Goal: Task Accomplishment & Management: Manage account settings

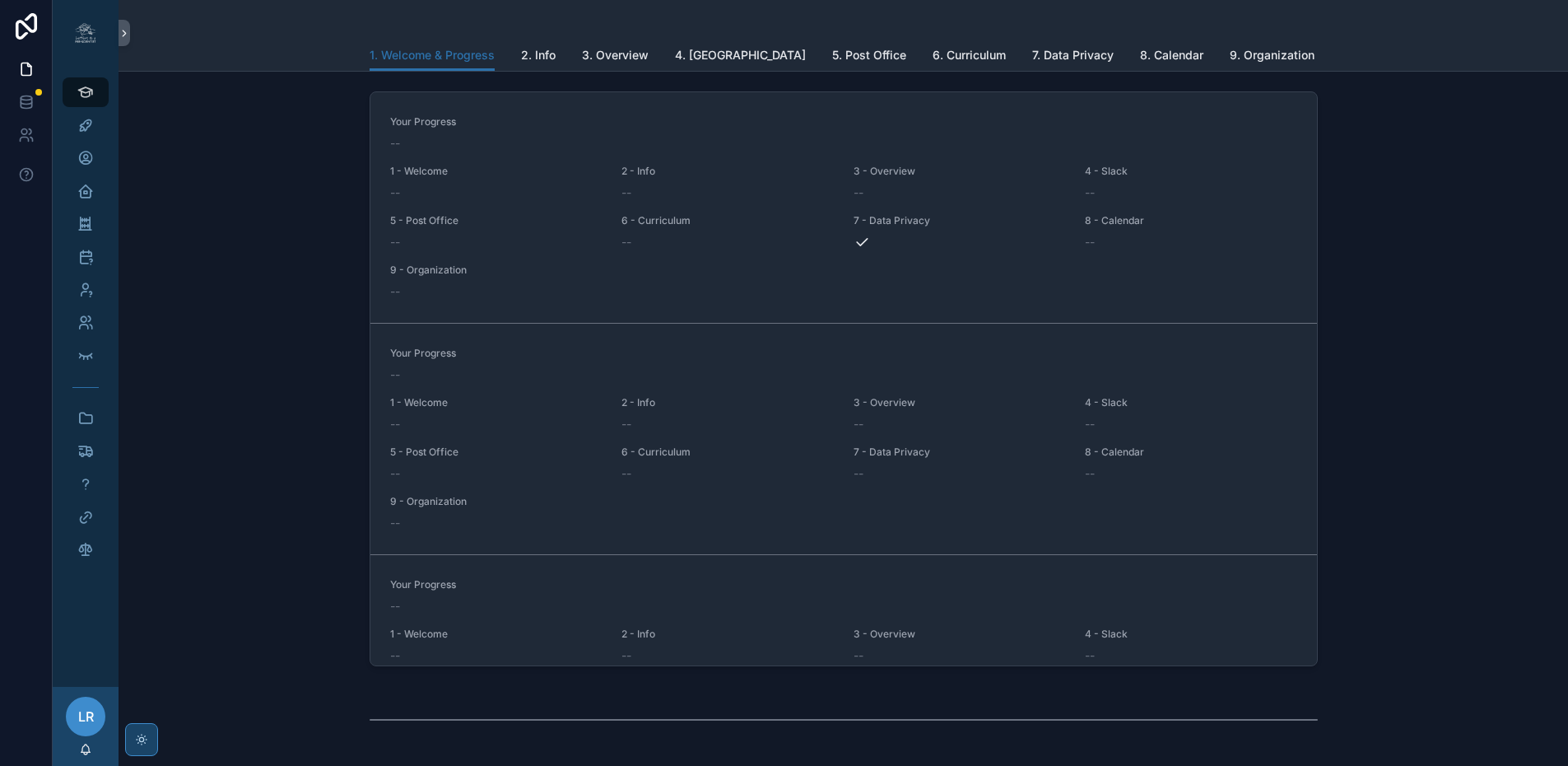
click at [142, 736] on icon "scrollable content" at bounding box center [141, 740] width 13 height 13
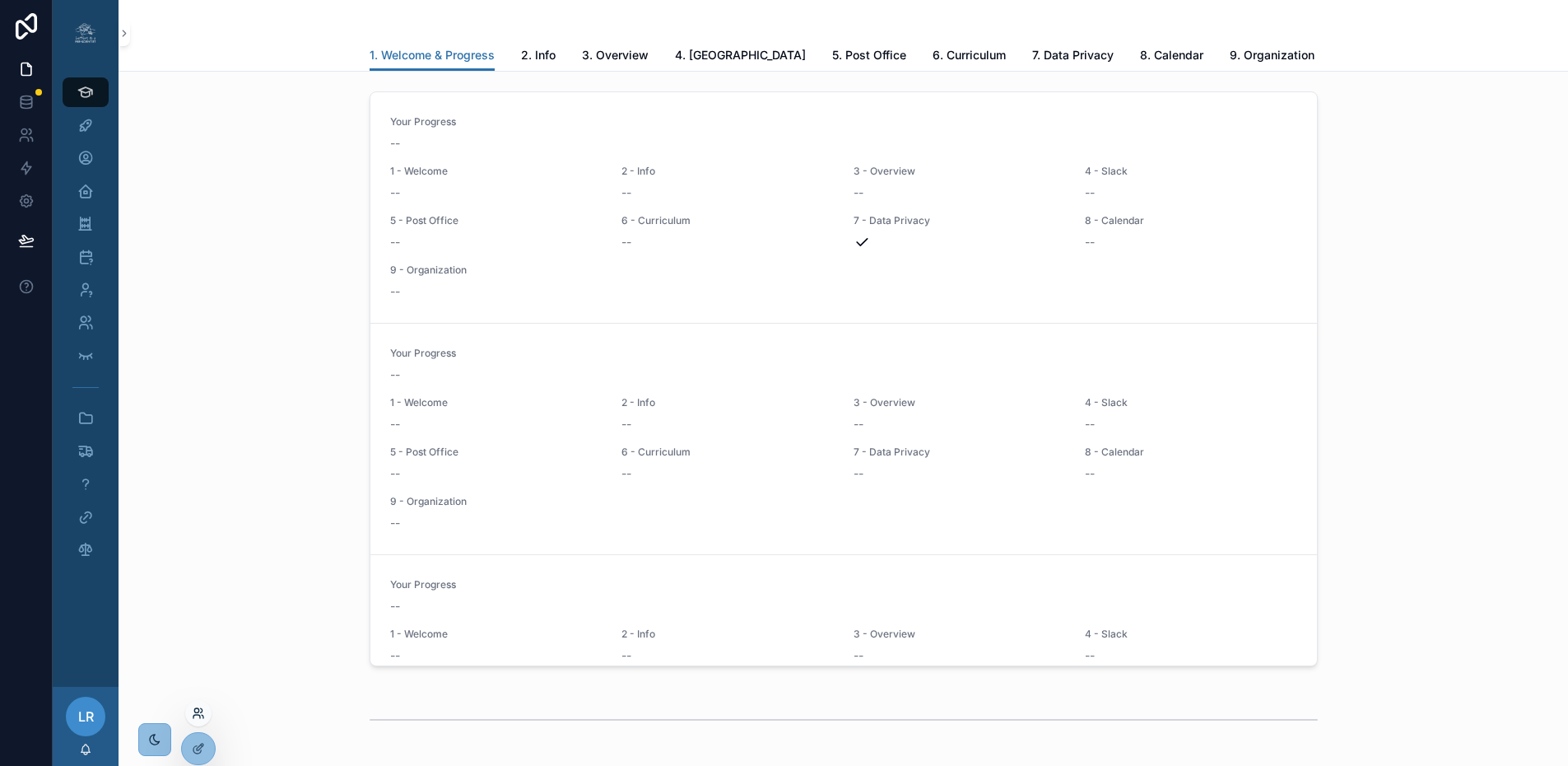
click at [195, 711] on icon at bounding box center [196, 709] width 5 height 5
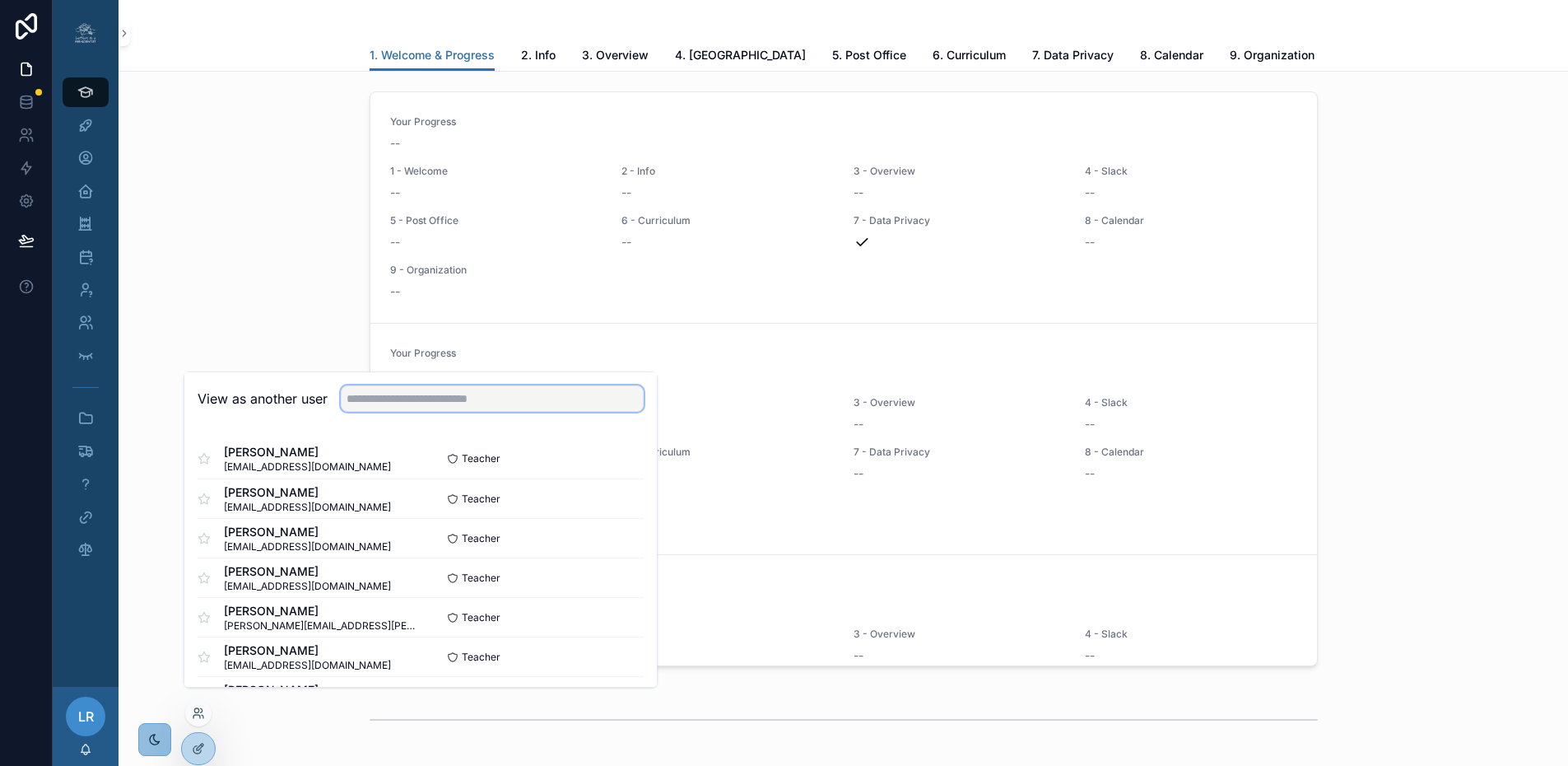
click at [401, 410] on input "text" at bounding box center [492, 399] width 303 height 26
type input "***"
click at [603, 471] on button "Select" at bounding box center [622, 459] width 43 height 24
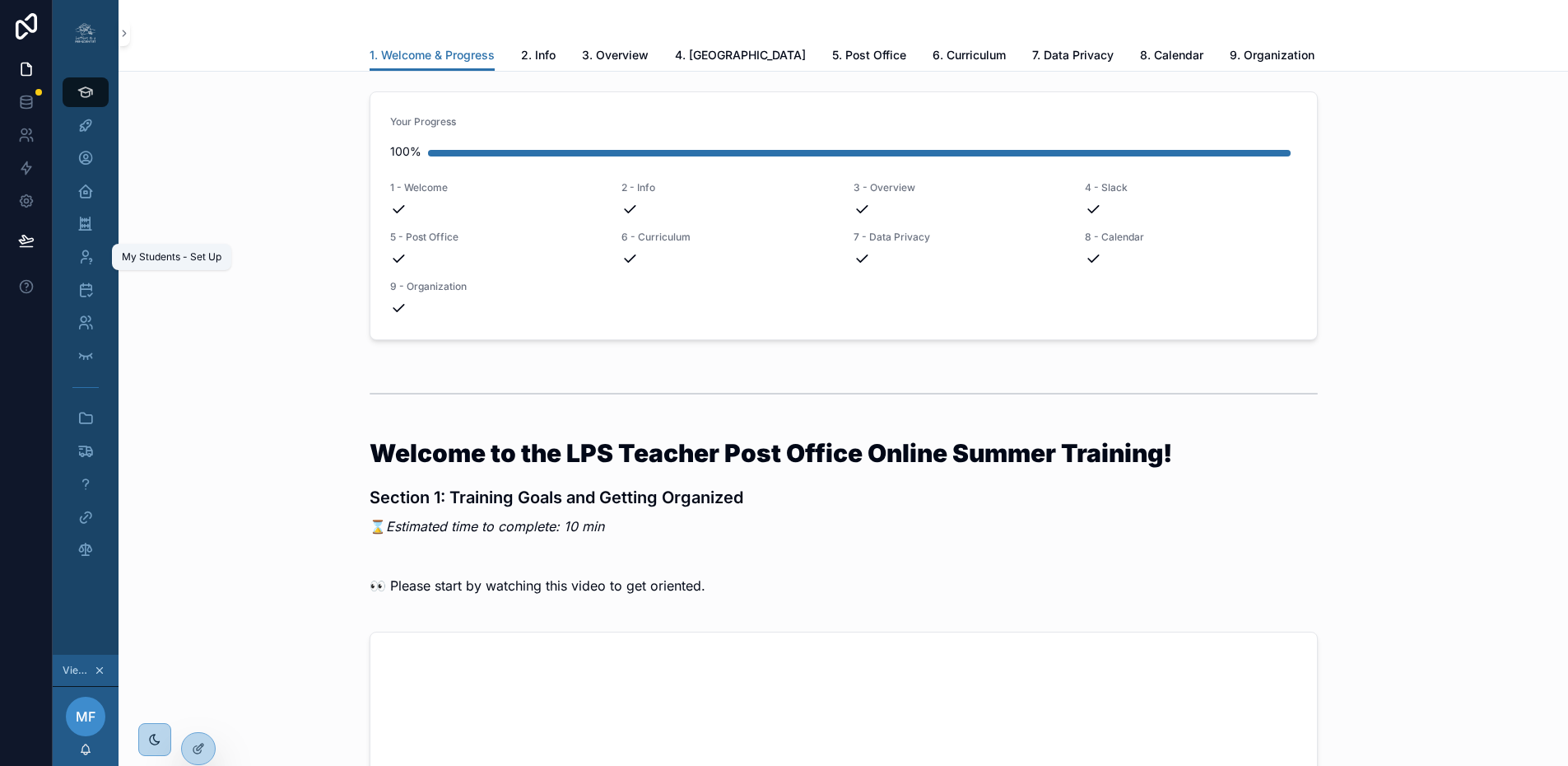
click at [158, 264] on div "My Students - Set Up" at bounding box center [171, 256] width 119 height 26
click at [178, 254] on div "My Students - Set Up" at bounding box center [171, 256] width 99 height 13
click at [208, 258] on div "My Students - Set Up" at bounding box center [171, 256] width 99 height 13
click at [119, 254] on div "My Students - Set Up" at bounding box center [171, 256] width 119 height 26
click at [82, 255] on icon "scrollable content" at bounding box center [86, 257] width 16 height 16
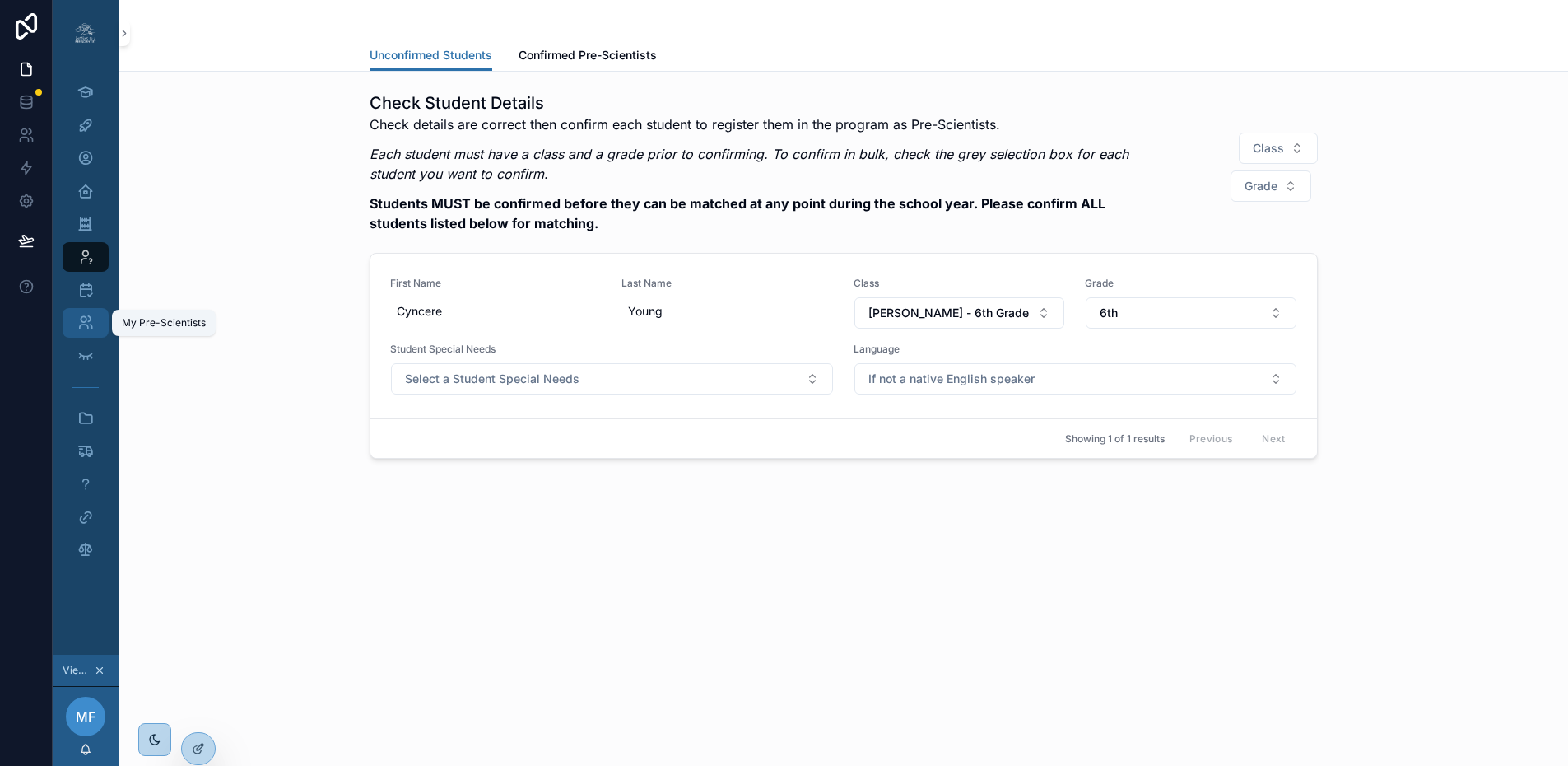
click at [88, 322] on icon "scrollable content" at bounding box center [86, 323] width 16 height 16
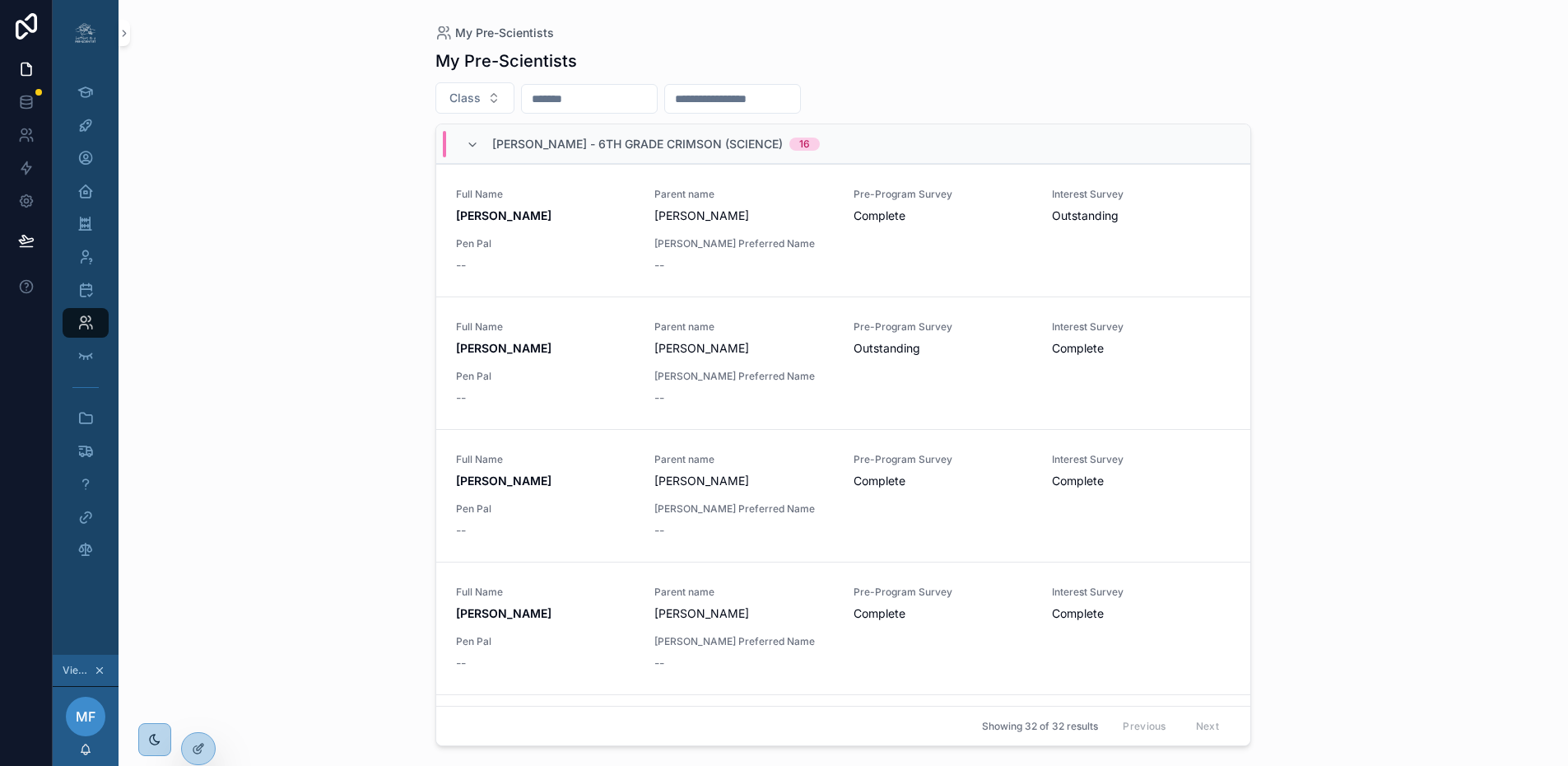
click at [597, 106] on input "scrollable content" at bounding box center [589, 98] width 135 height 23
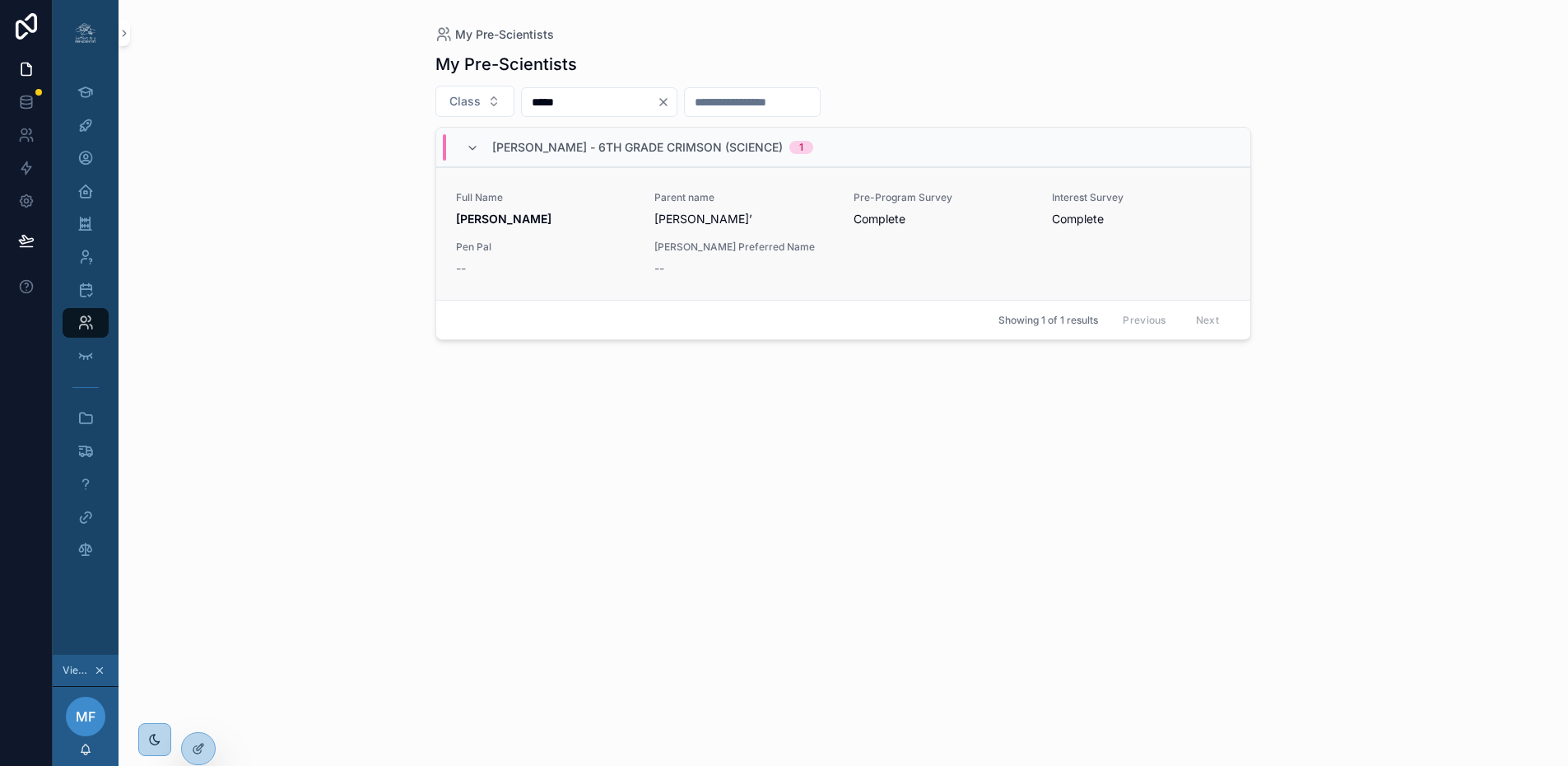
type input "*****"
click at [547, 217] on strong "WYATT TURNER" at bounding box center [503, 218] width 96 height 14
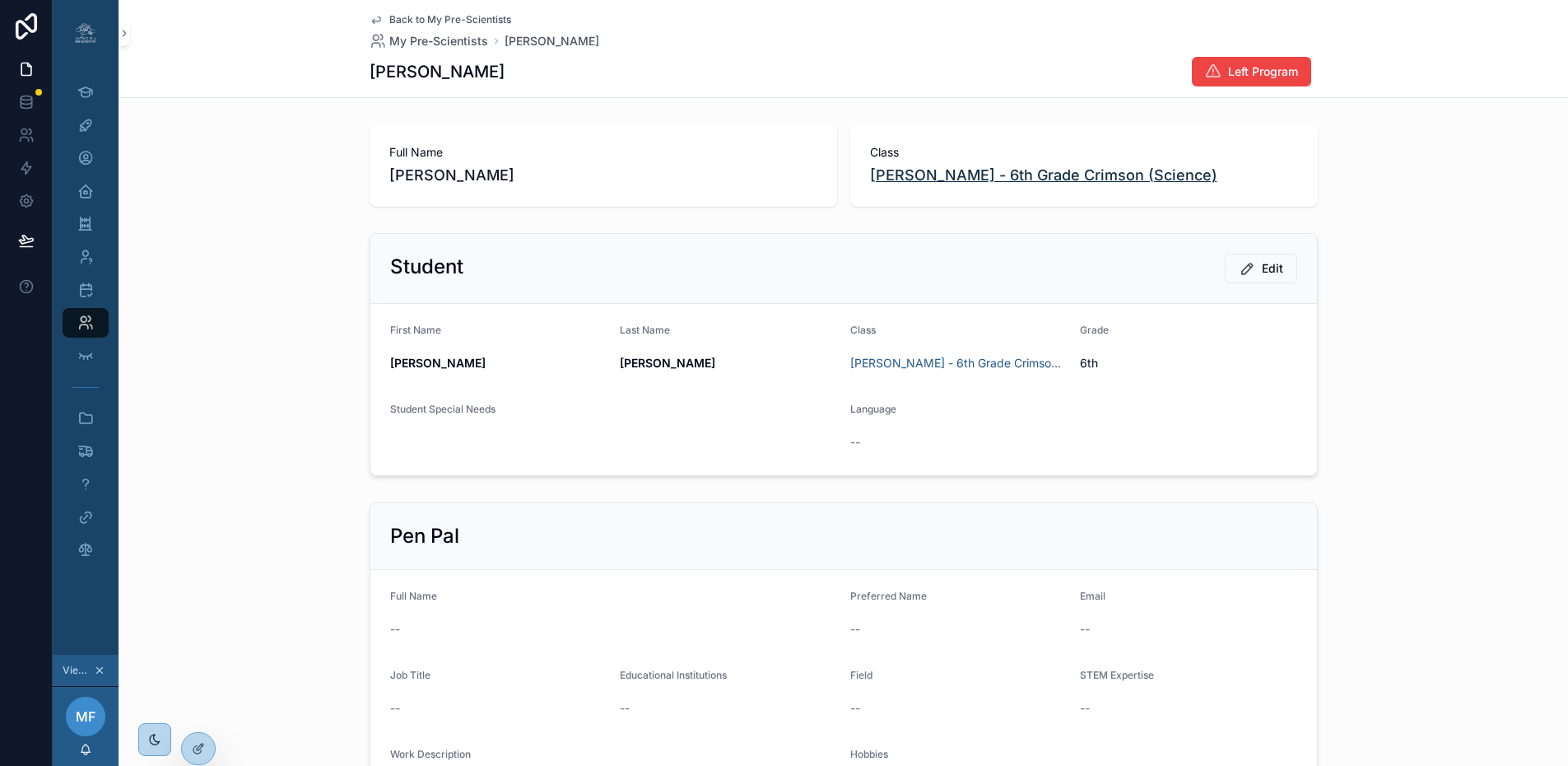
click at [924, 174] on span "Mrs. Farrell - 6th Grade Crimson (Science)" at bounding box center [1043, 175] width 347 height 23
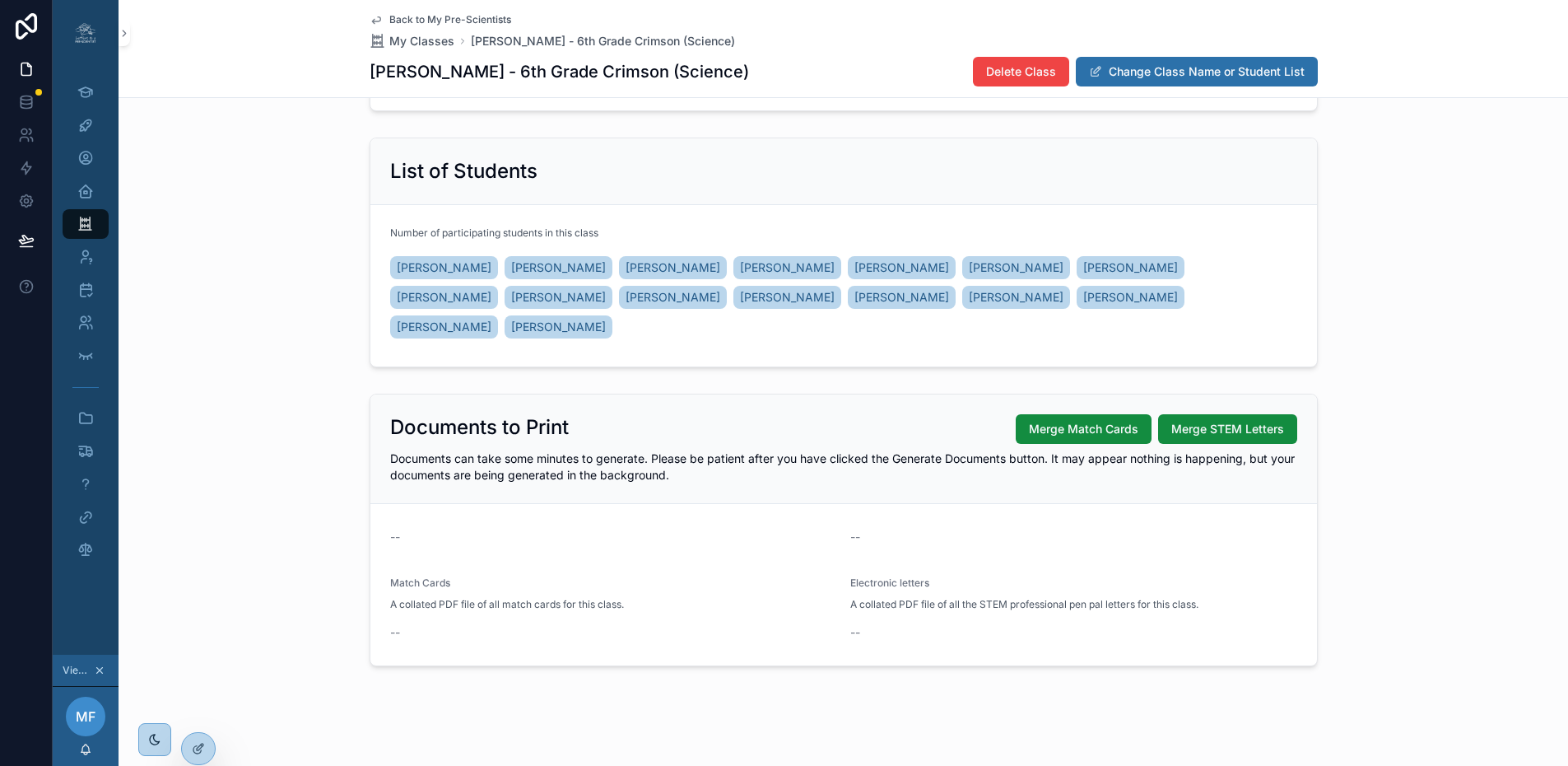
click at [394, 16] on span "Back to My Pre-Scientists" at bounding box center [450, 19] width 122 height 13
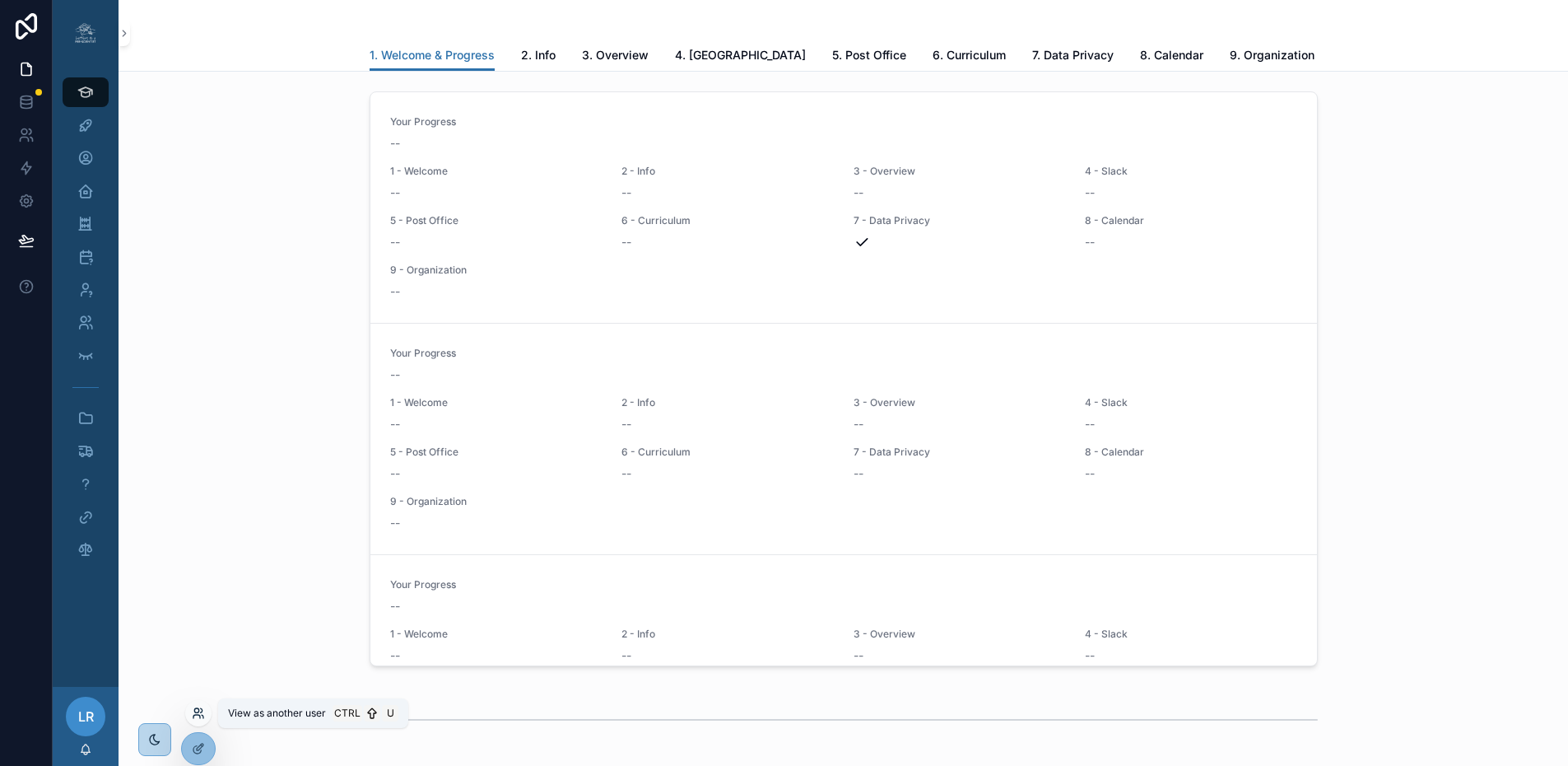
click at [193, 712] on icon at bounding box center [198, 713] width 13 height 13
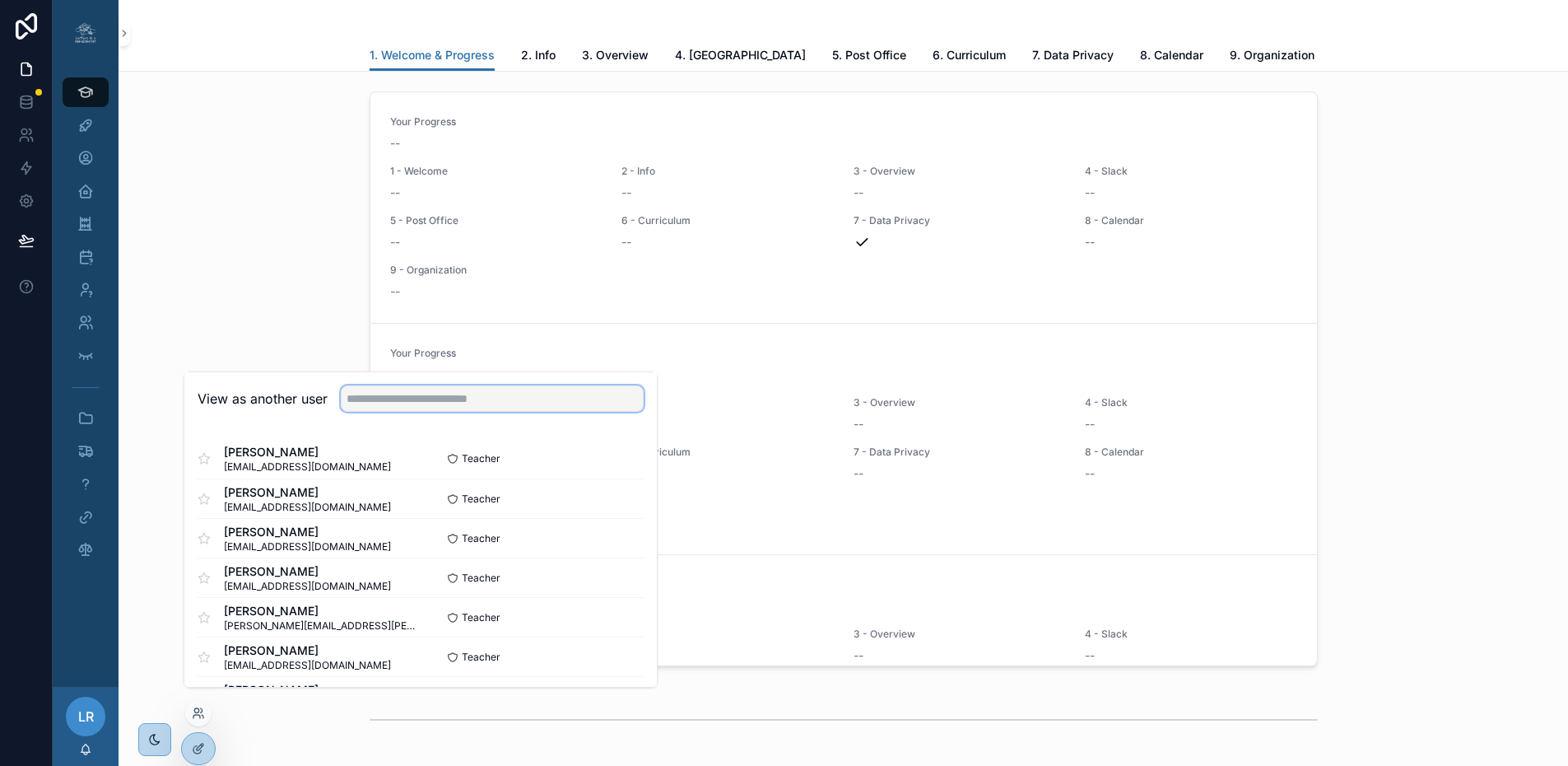
click at [449, 410] on input "text" at bounding box center [492, 399] width 303 height 26
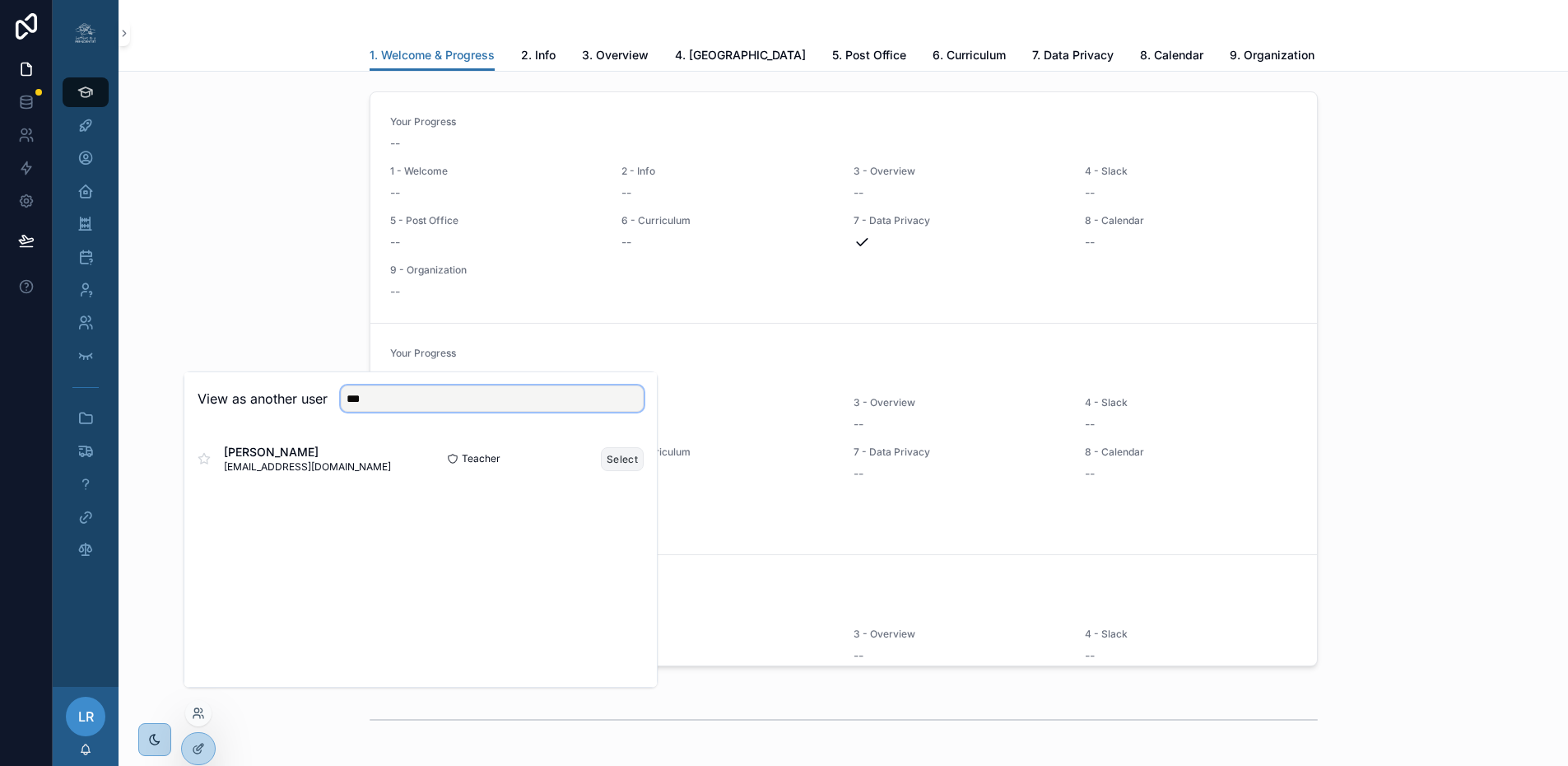
type input "***"
click at [611, 467] on button "Select" at bounding box center [622, 459] width 43 height 24
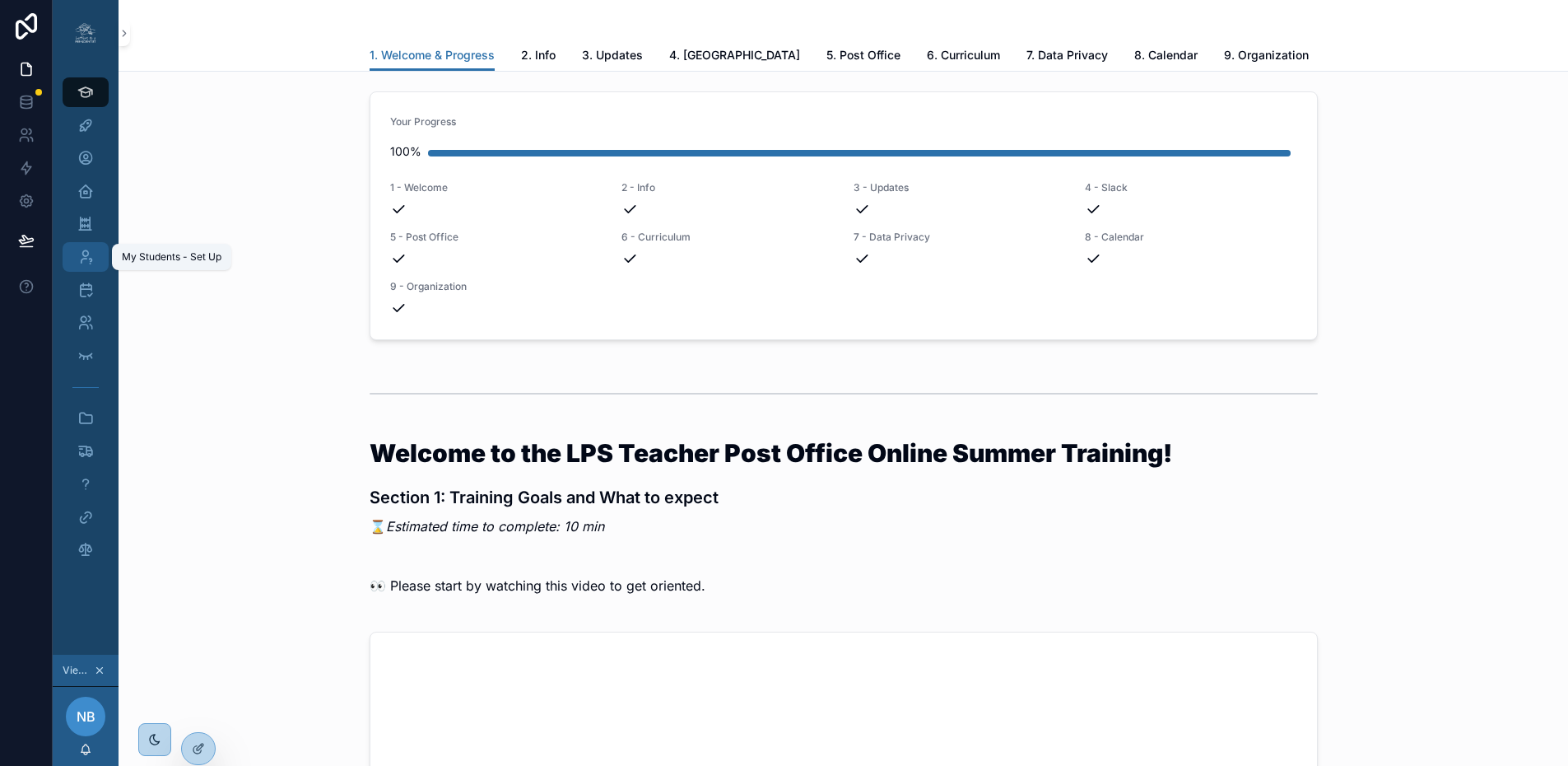
click at [101, 249] on link "My Students - Set Up" at bounding box center [86, 256] width 46 height 30
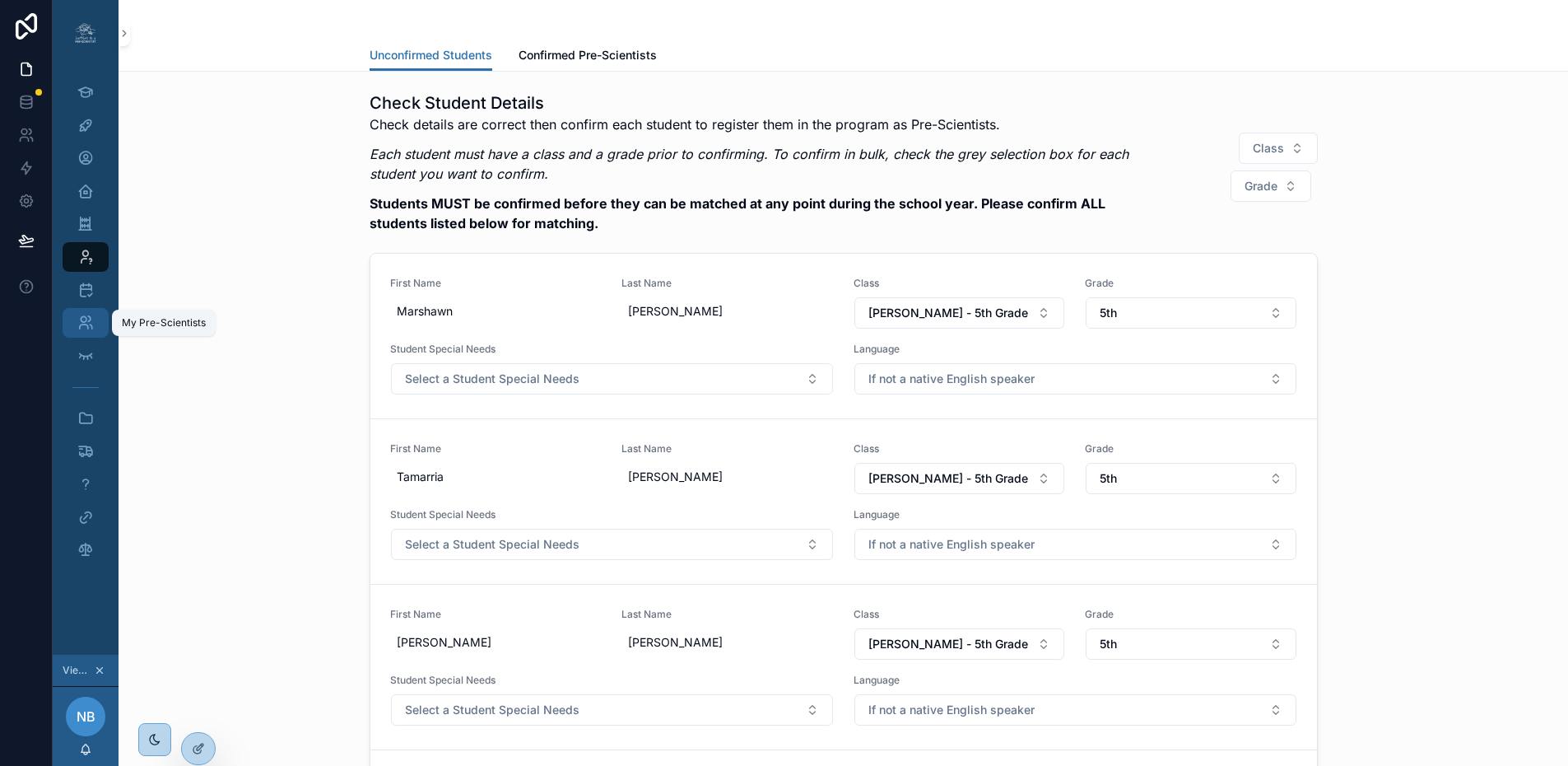
click at [95, 313] on div "My Pre-Scientists" at bounding box center [85, 322] width 26 height 26
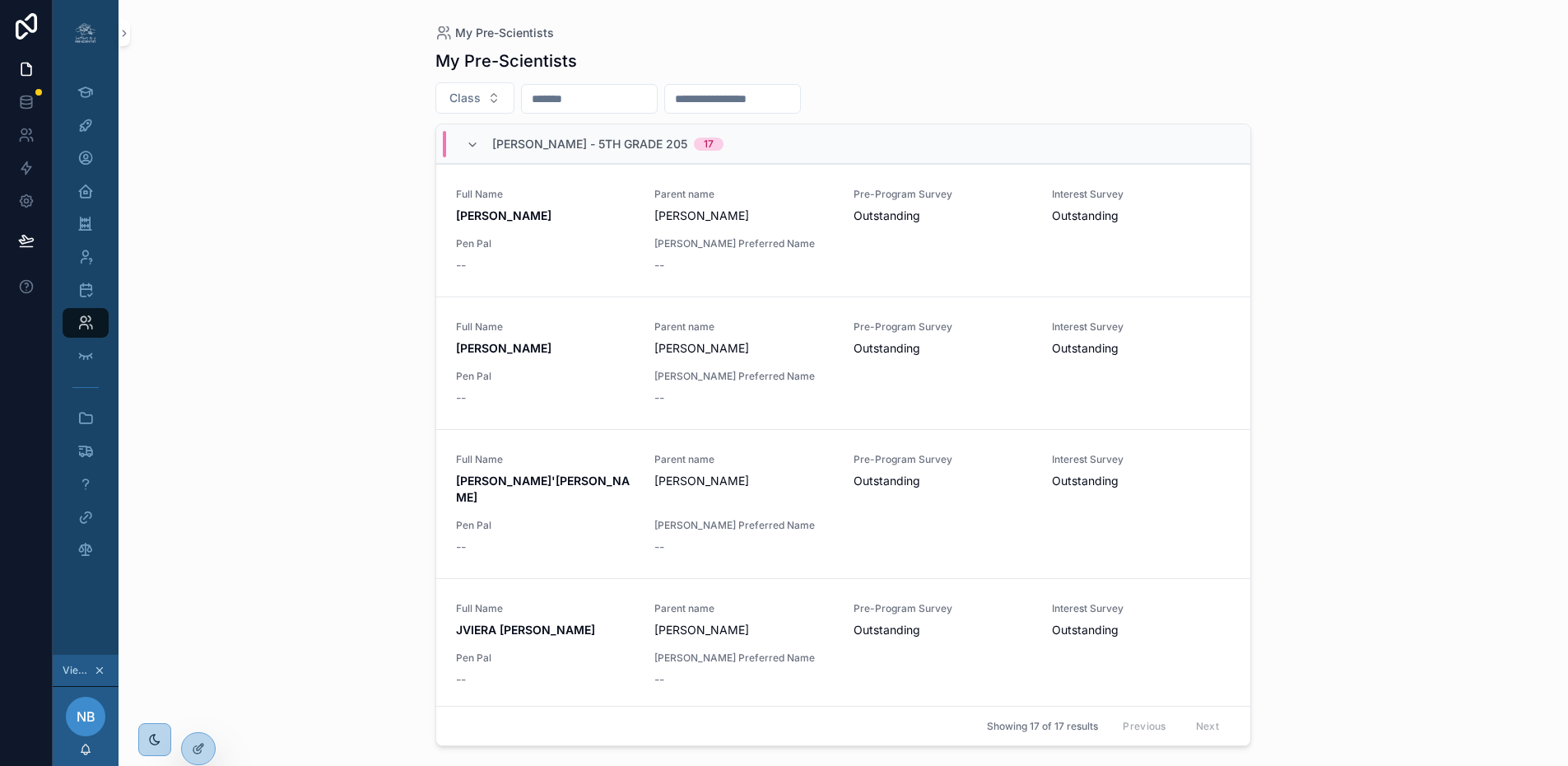
click at [629, 100] on input "scrollable content" at bounding box center [589, 98] width 135 height 23
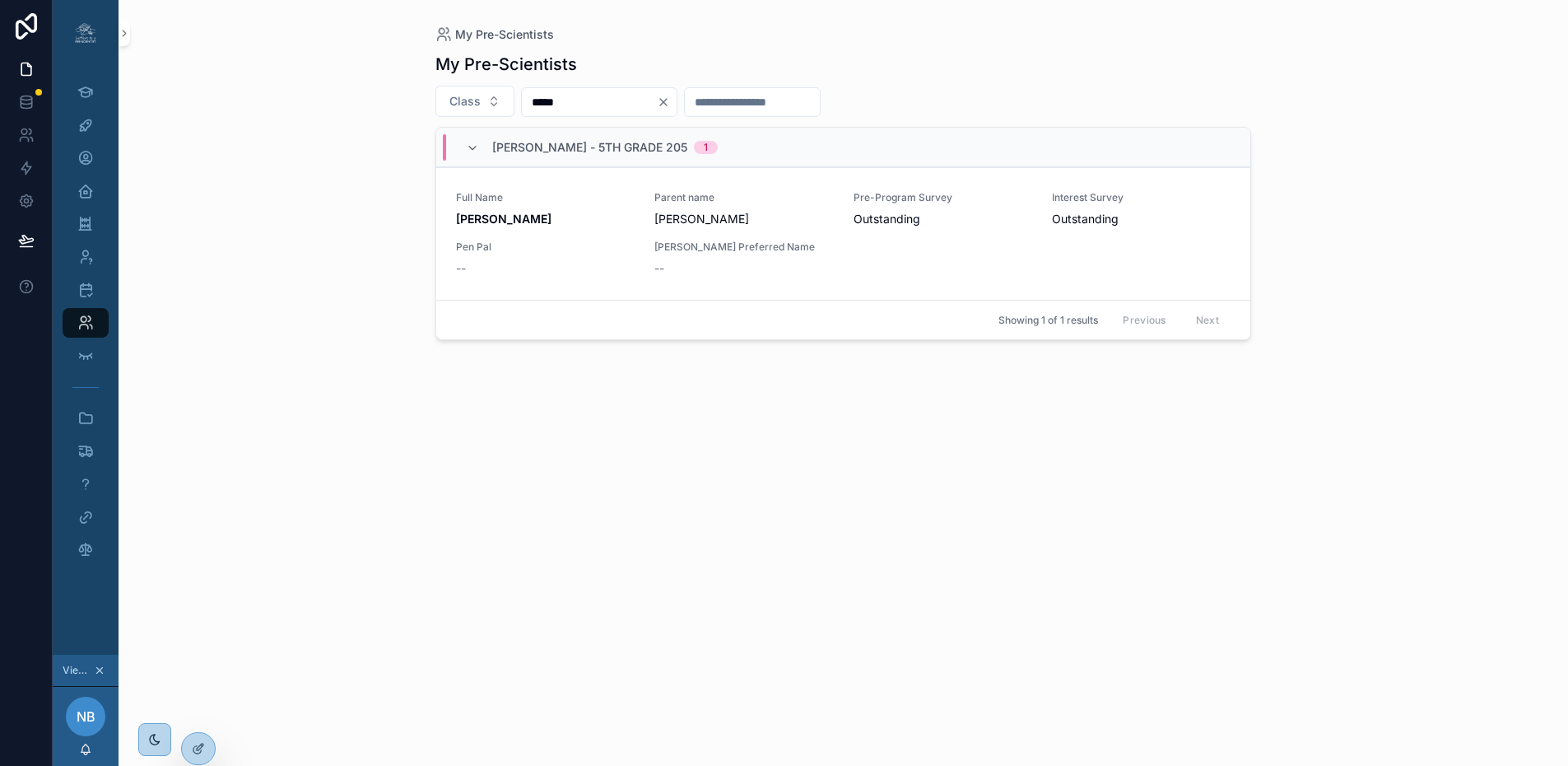
type input "*****"
